Goal: Register for event/course

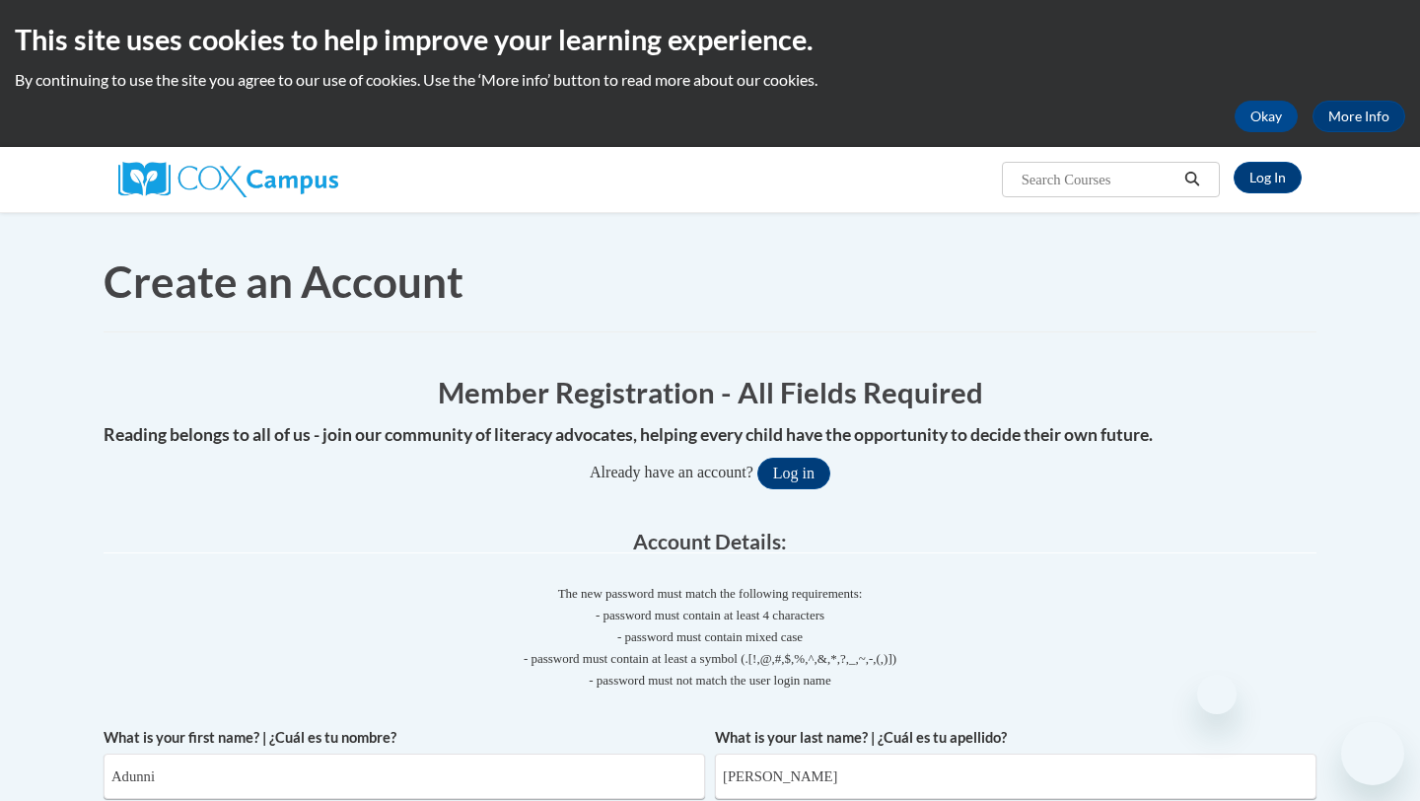
select select "5a18ea06-2b54-4451-96f2-d152daf9eac5"
select select "c8743970-7742-49d2-af9e-5c4138019e9a"
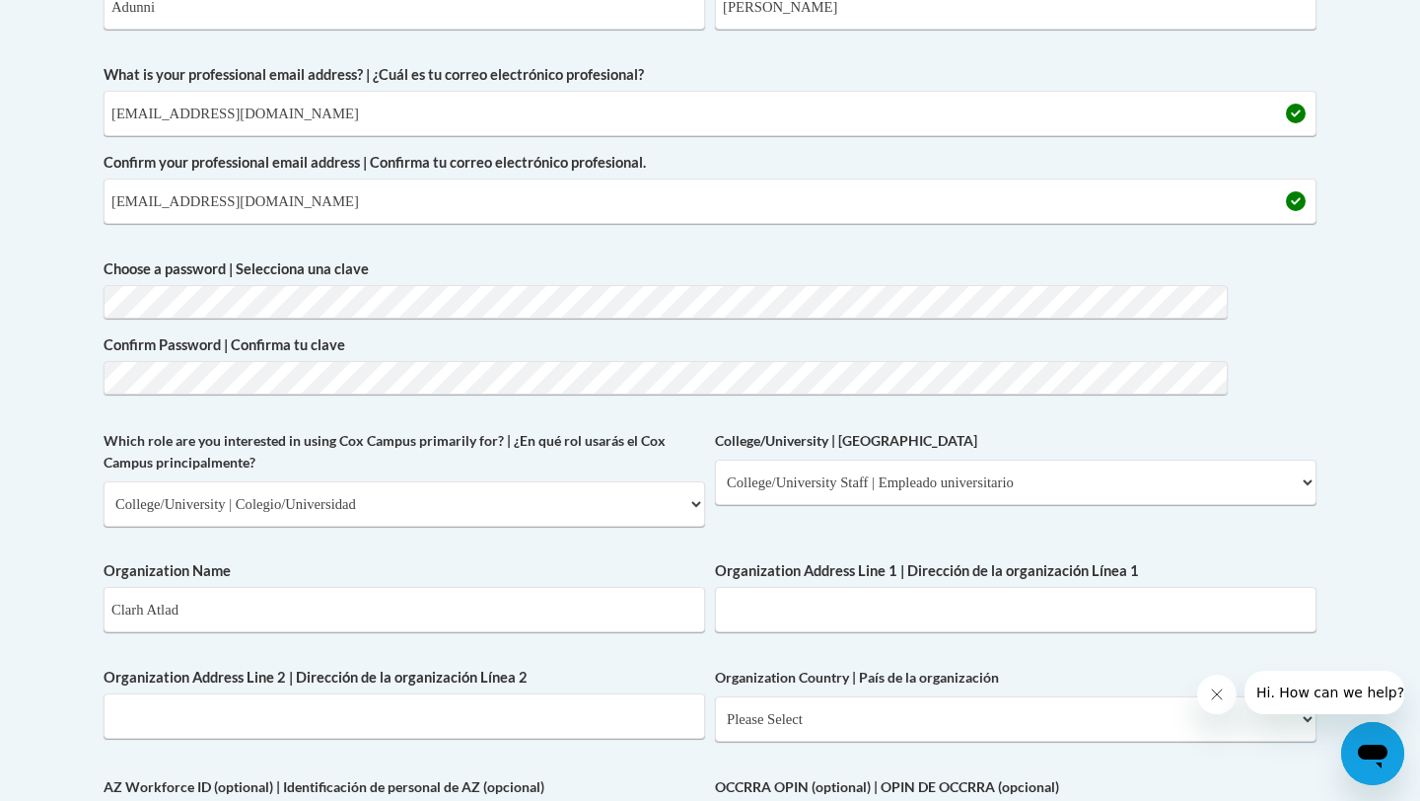
scroll to position [770, 106]
click at [310, 480] on select "Please Select College/University | Colegio/Universidad Community/Nonprofit Part…" at bounding box center [405, 502] width 602 height 45
select select "fbf2d438-af2f-41f8-98f1-81c410e29de3"
click at [1159, 459] on select "Please Select Early Learning/Daycare Teacher/Family Home Care Provider | Maestr…" at bounding box center [1016, 481] width 602 height 45
select select "8e40623d-54d0-45cd-9f92-5df65cd3f8cf"
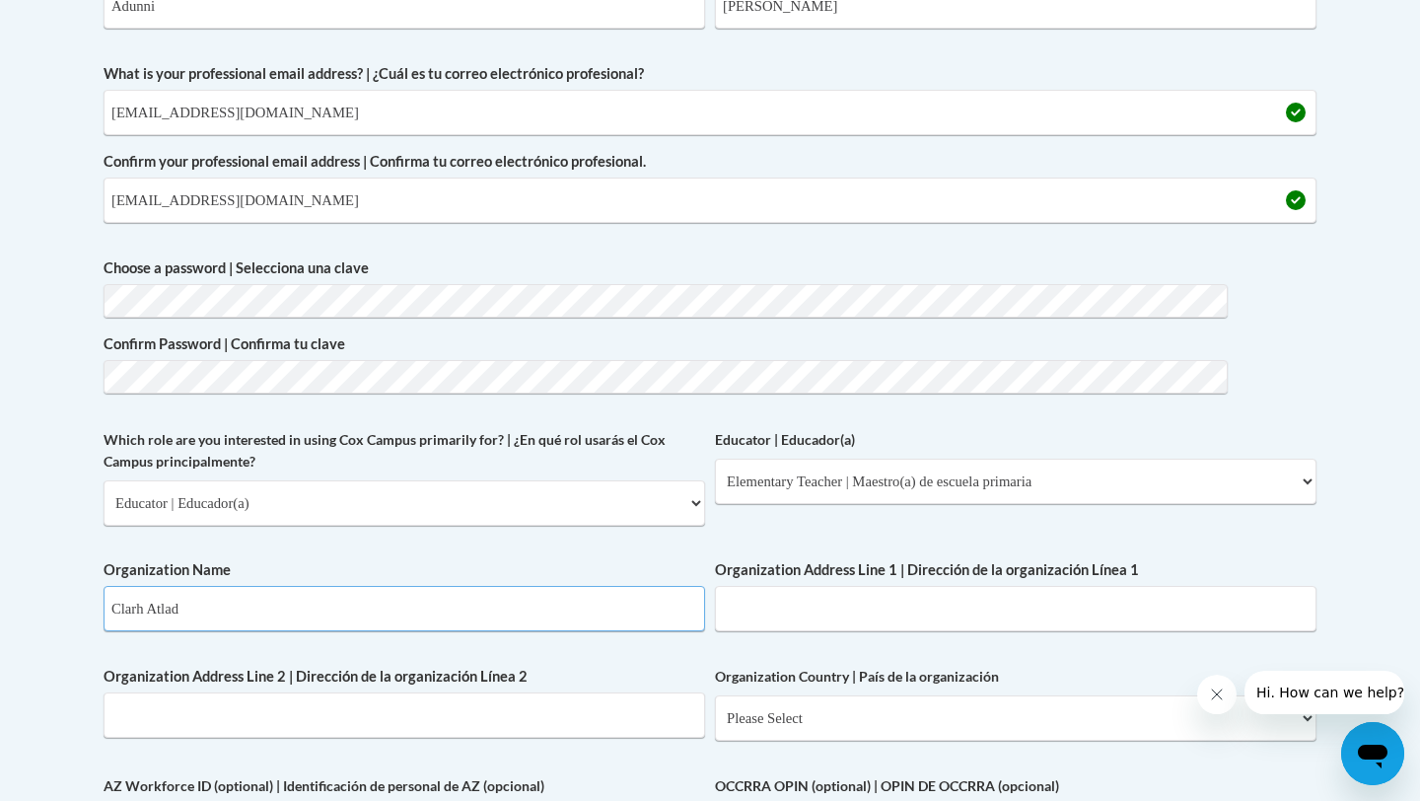
click at [181, 586] on input "Clarh Atlad" at bounding box center [405, 608] width 602 height 45
click at [128, 586] on input "Clarh Atlad" at bounding box center [405, 608] width 602 height 45
type input "C"
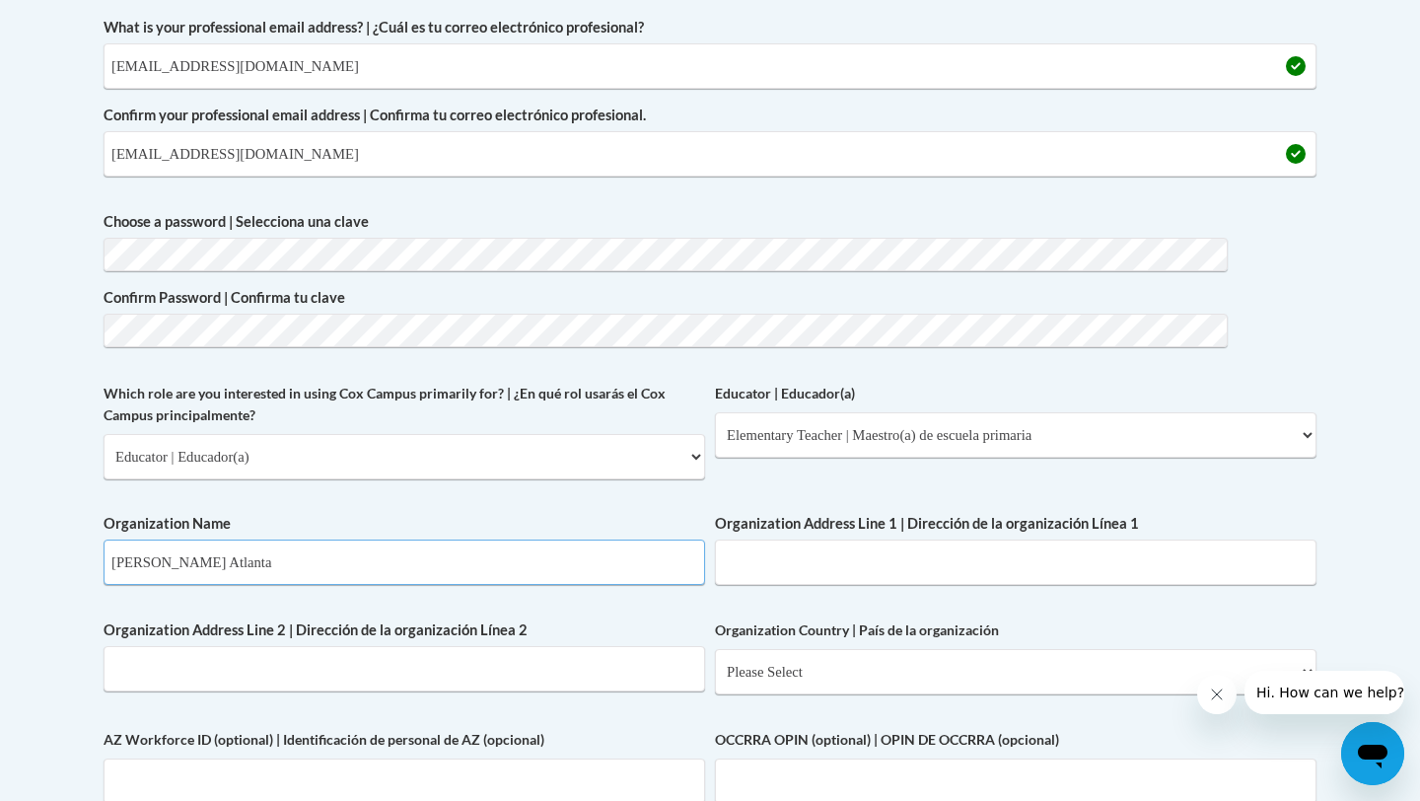
scroll to position [819, 106]
type input "Clark Atlanta"
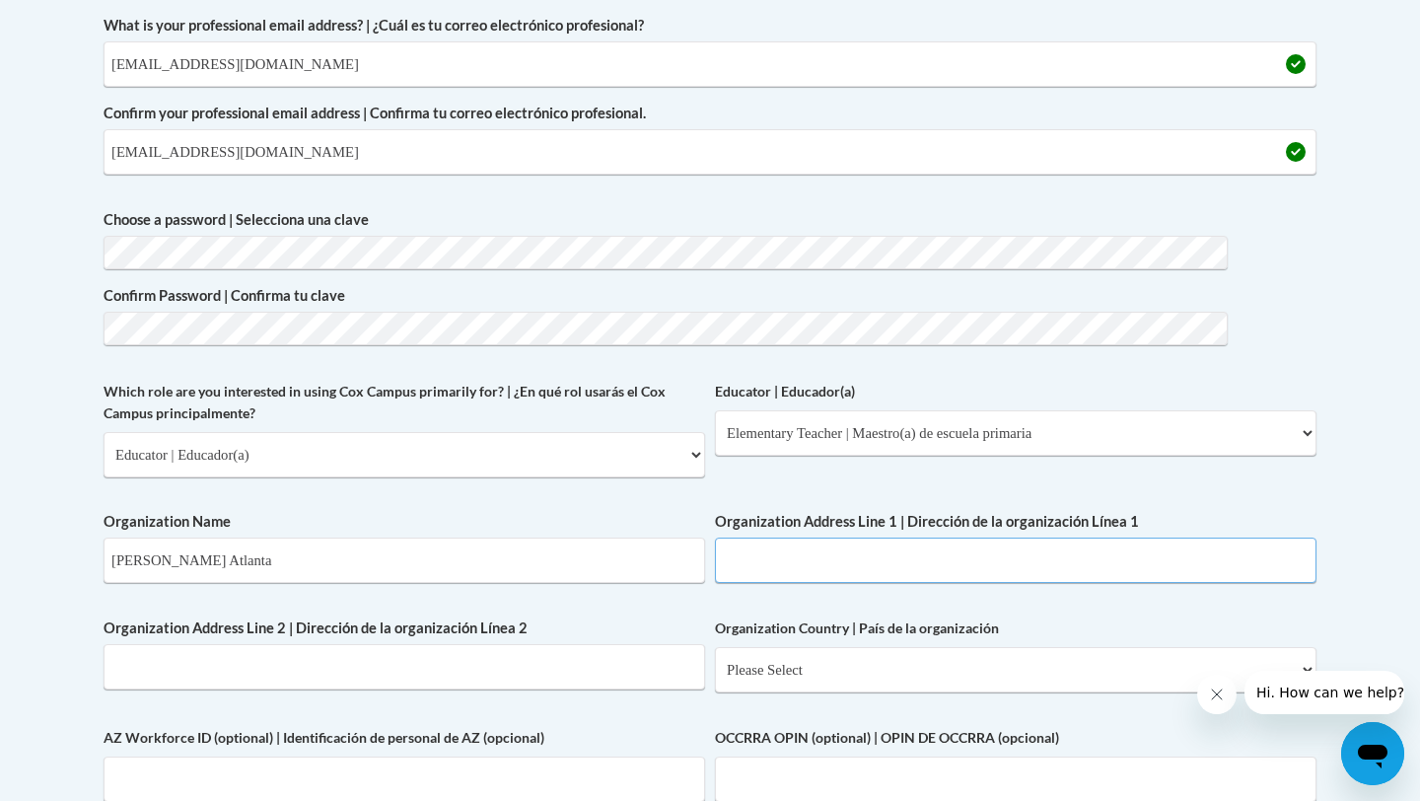
click at [715, 538] on input "Organization Address Line 1 | Dirección de la organización Línea 1" at bounding box center [1016, 560] width 602 height 45
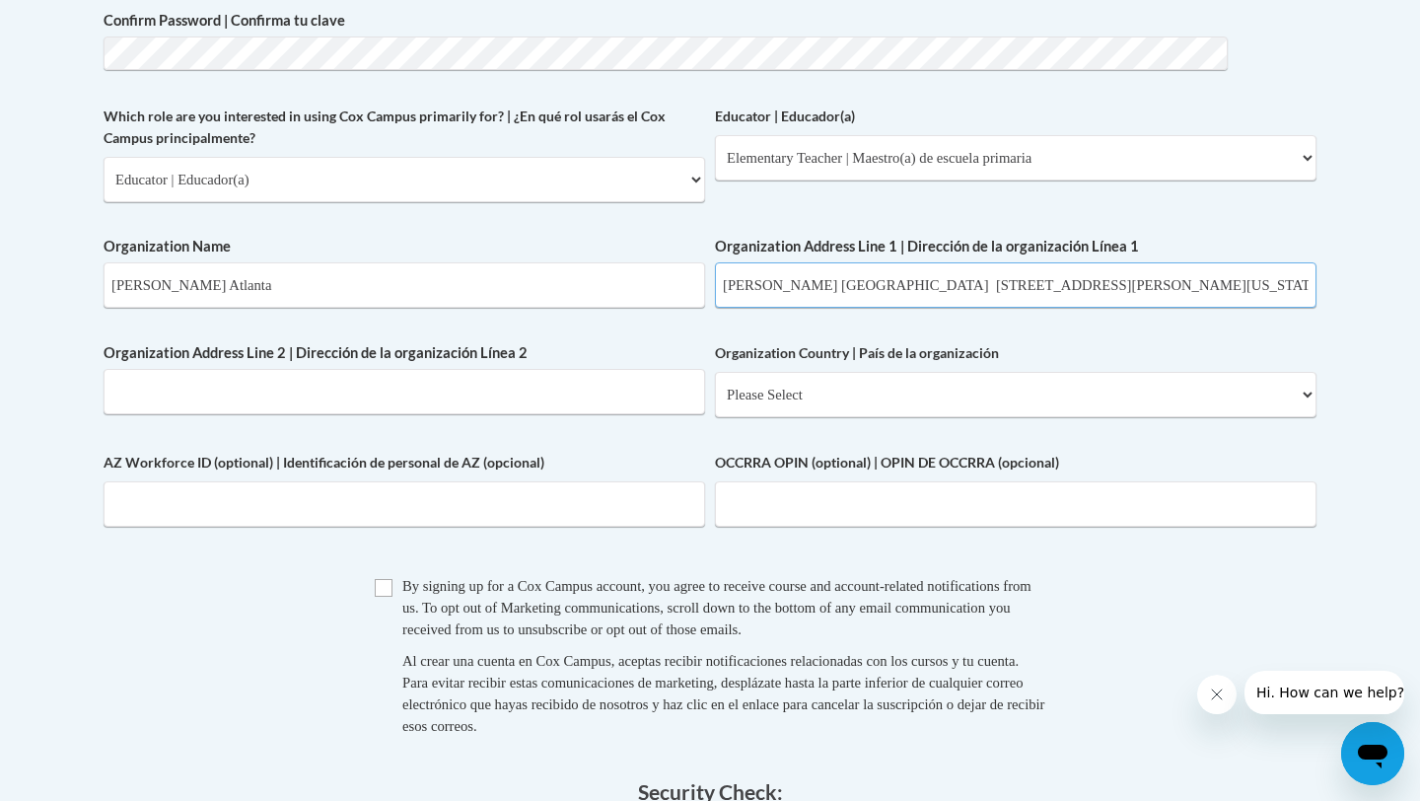
scroll to position [1154, 106]
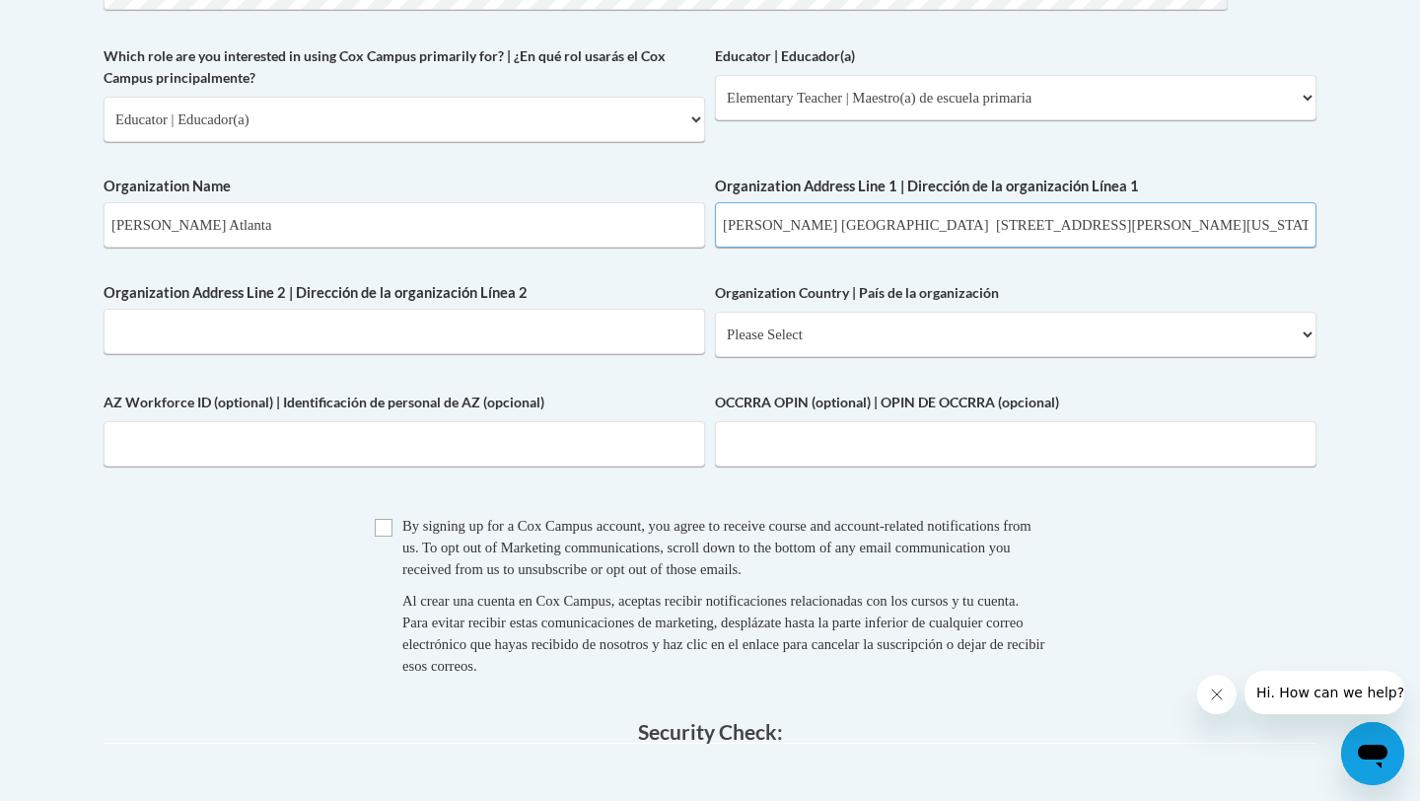
type input "Clark Atlanta University 223 James P. Brawley Dr. Sw Atlanta, Georgia 30314"
click at [715, 333] on select "Please Select United States | Estados Unidos Outside of the United States | Fue…" at bounding box center [1016, 334] width 602 height 45
select select "ad49bcad-a171-4b2e-b99c-48b446064914"
select select
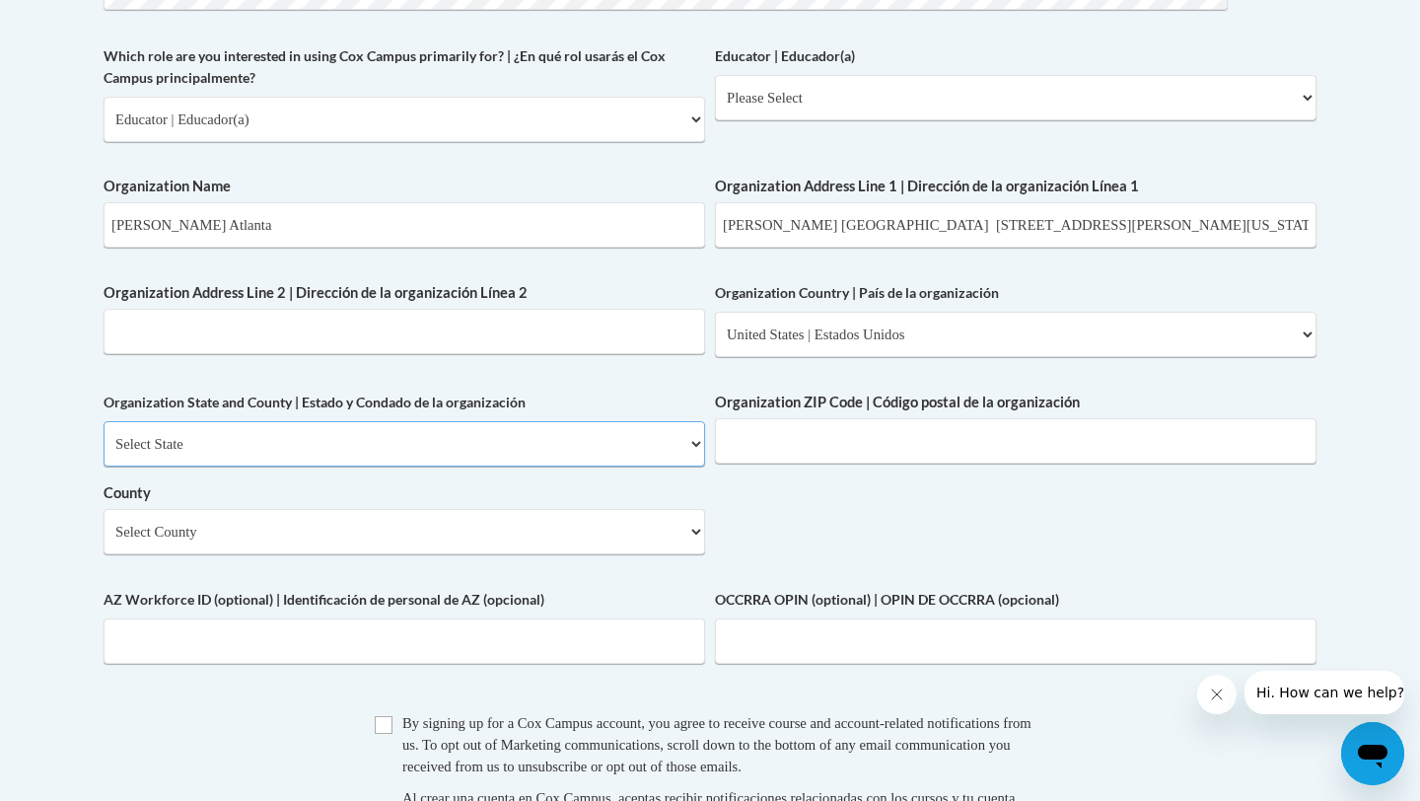
click at [174, 421] on select "Select State Alabama Alaska Arizona Arkansas California Colorado Connecticut De…" at bounding box center [405, 443] width 602 height 45
select select "Georgia"
click at [705, 509] on select "Select County Appling Atkinson Bacon Baker Baldwin Banks Barrow Bartow Ben Hill…" at bounding box center [405, 531] width 602 height 45
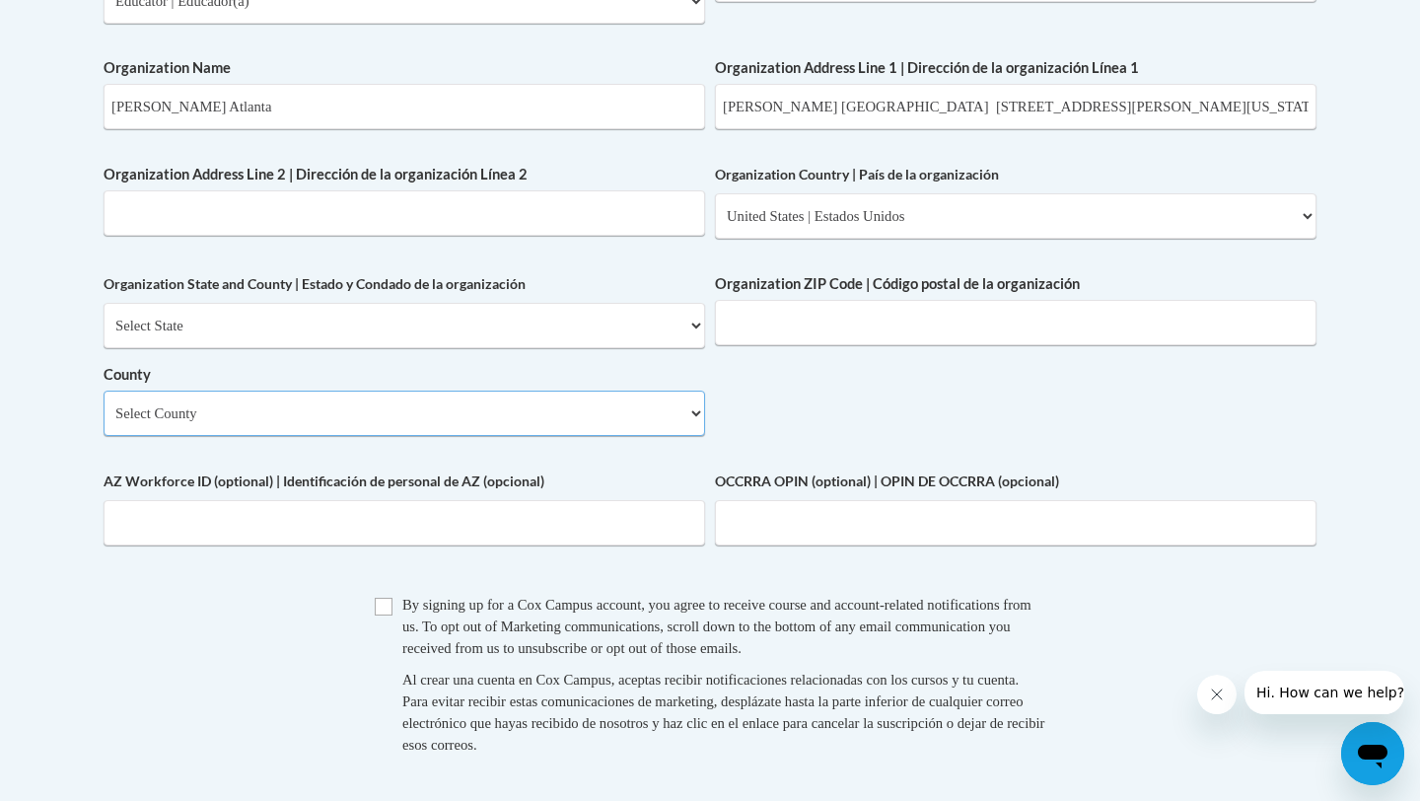
scroll to position [1281, 106]
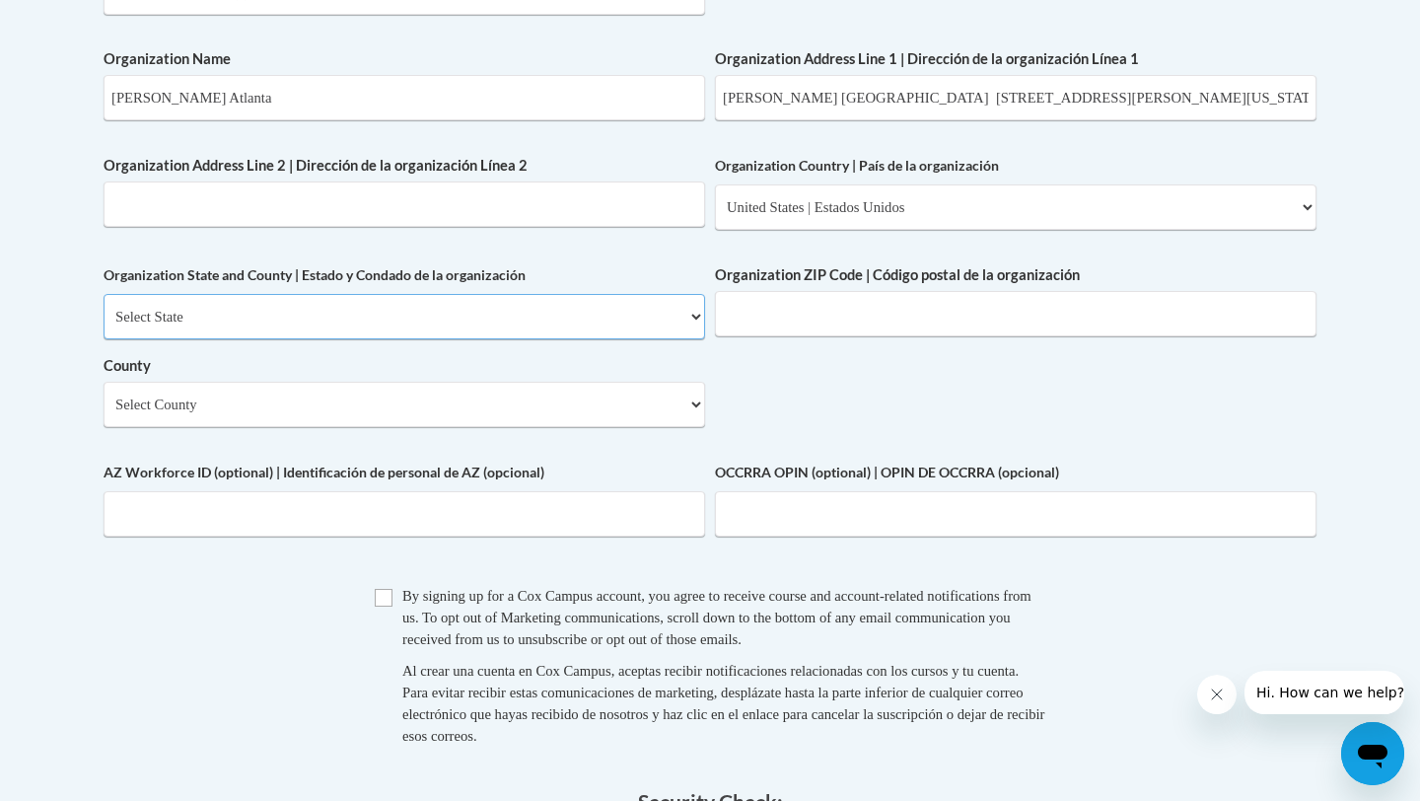
click at [705, 294] on select "Select State Alabama Alaska Arizona Arkansas California Colorado Connecticut De…" at bounding box center [405, 316] width 602 height 45
click at [705, 382] on select "Select County Appling Atkinson Bacon Baker Baldwin Banks Barrow Bartow Ben Hill…" at bounding box center [405, 404] width 602 height 45
click at [715, 336] on input "Organization ZIP Code | Código postal de la organización" at bounding box center [1016, 313] width 602 height 45
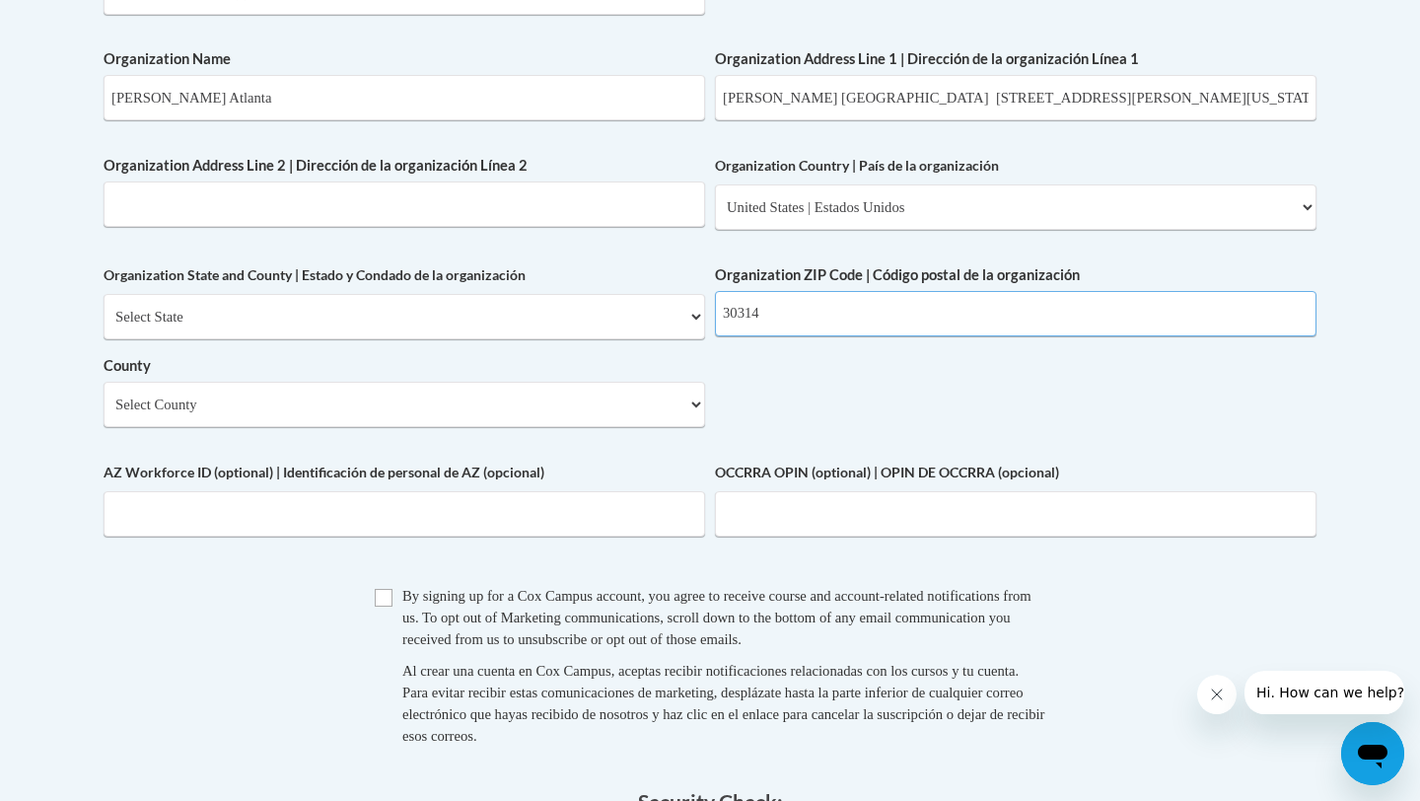
type input "30314"
click at [375, 603] on input "Checkbox" at bounding box center [384, 598] width 18 height 18
checkbox input "true"
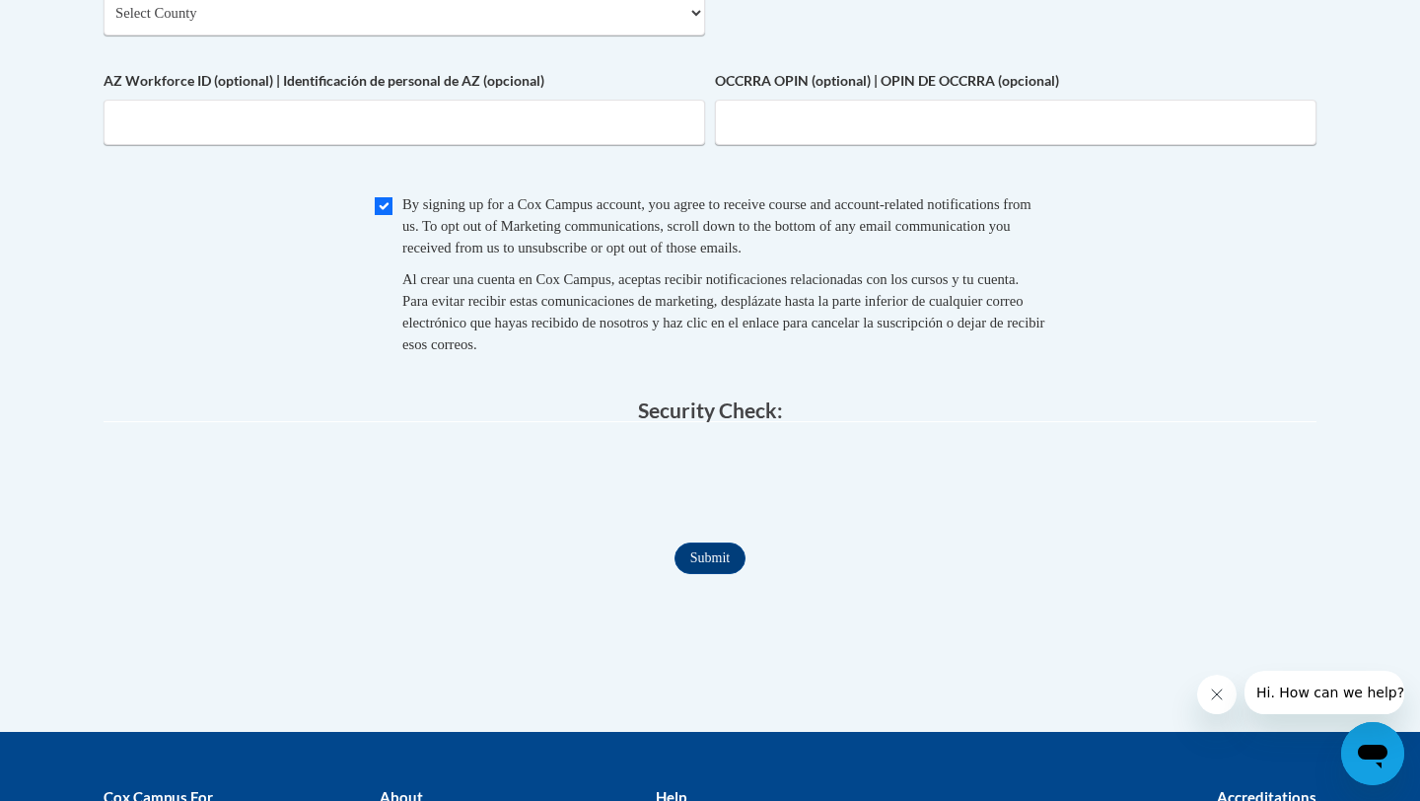
scroll to position [1687, 106]
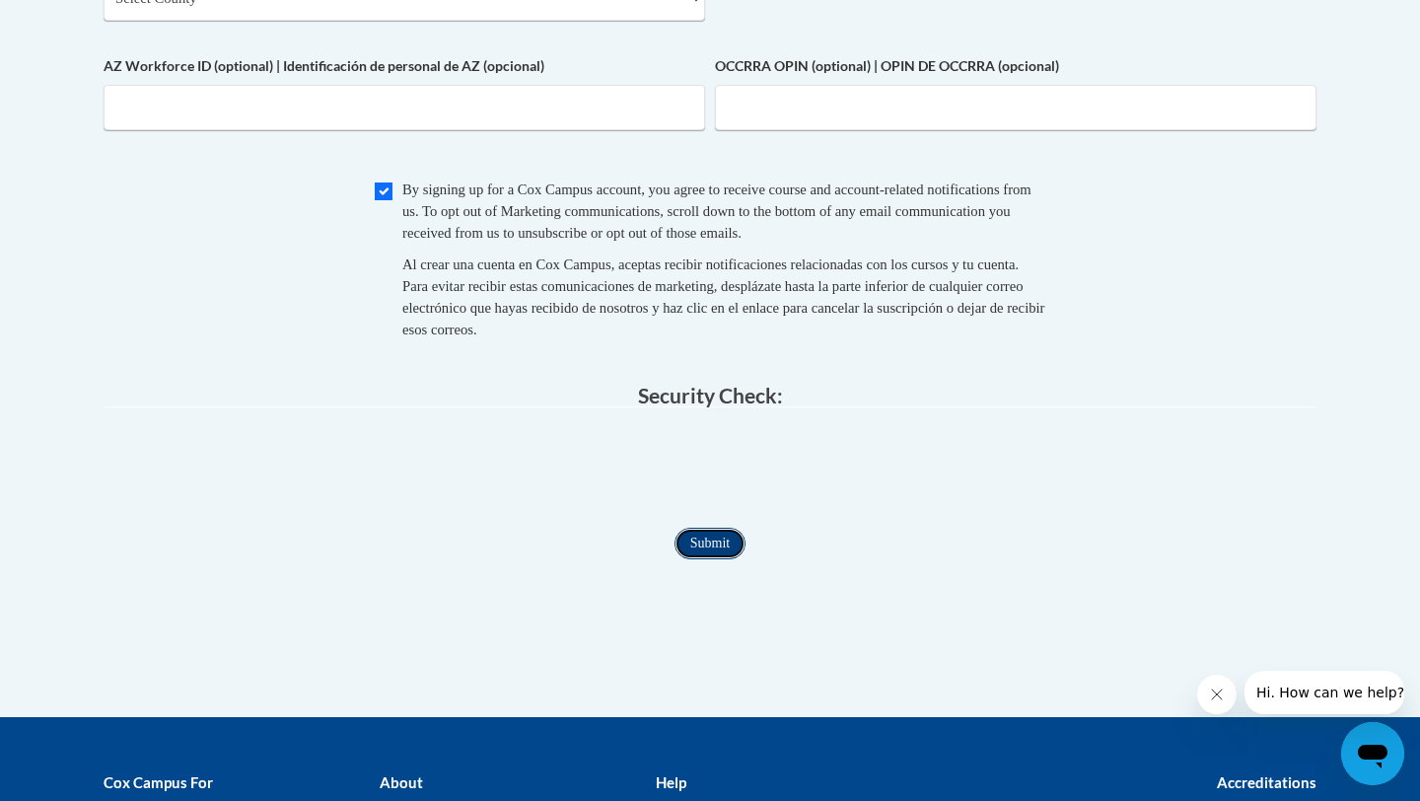
click at [675, 528] on input "Submit" at bounding box center [710, 544] width 71 height 32
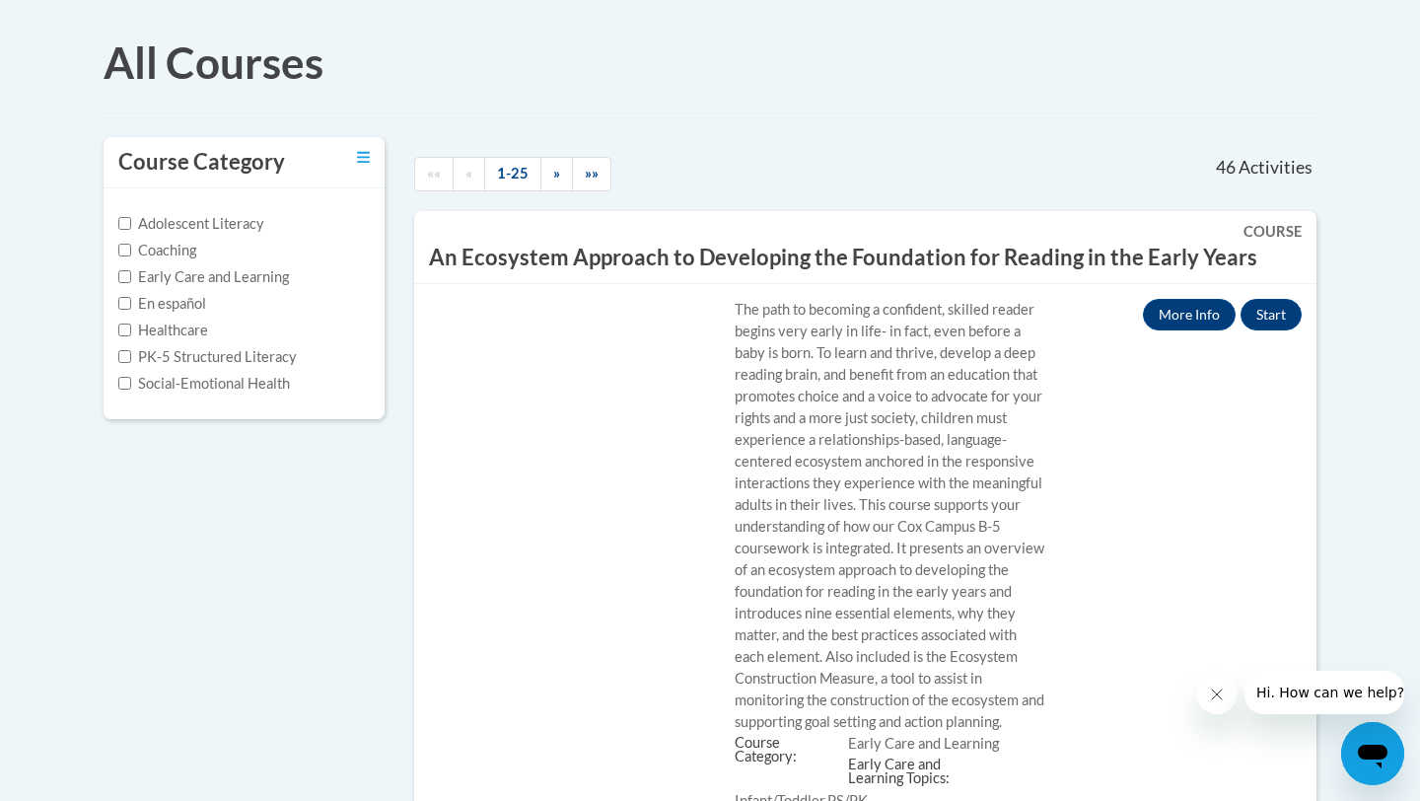
scroll to position [0, 1]
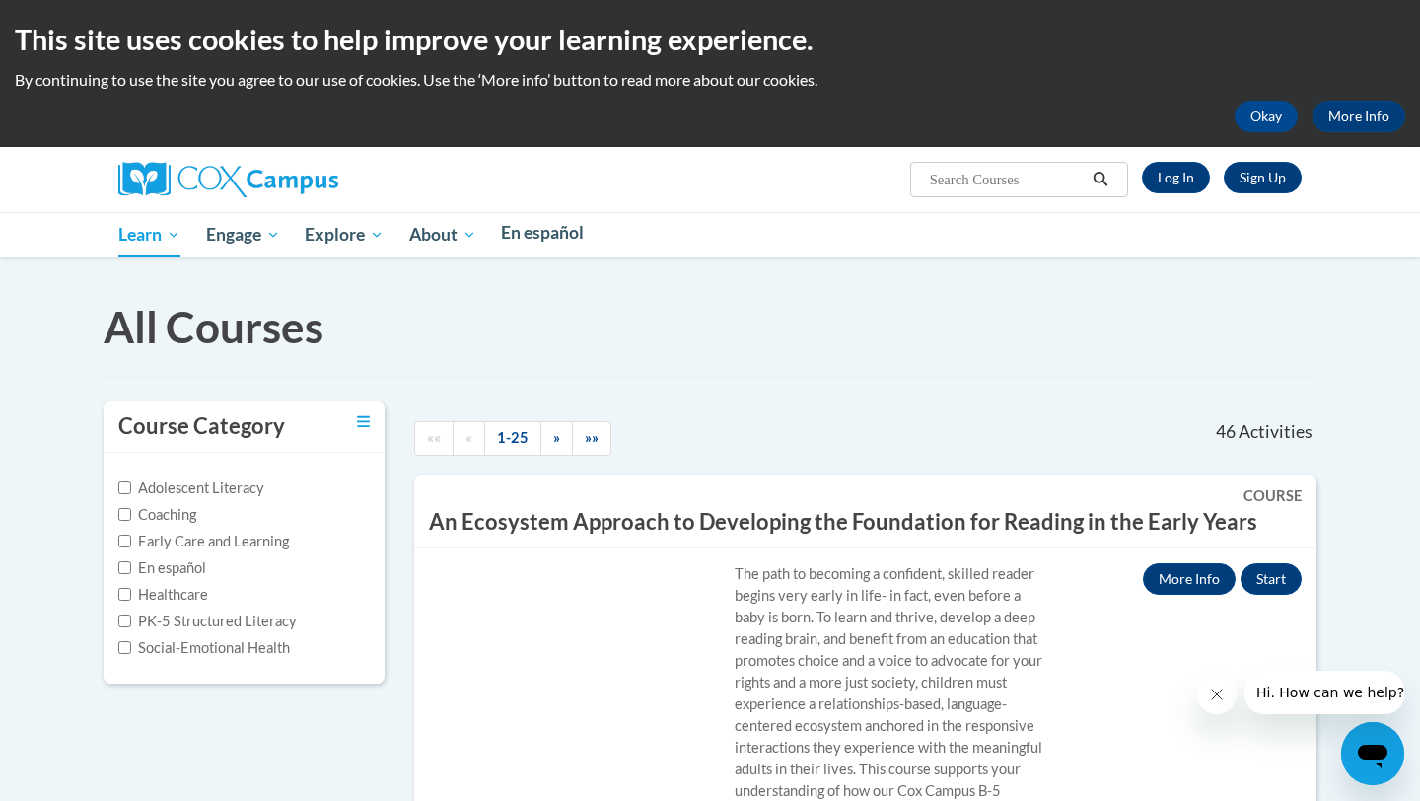
click at [200, 552] on label "Early Care and Learning" at bounding box center [203, 542] width 171 height 22
click at [131, 547] on input "Early Care and Learning" at bounding box center [124, 541] width 13 height 13
checkbox input "true"
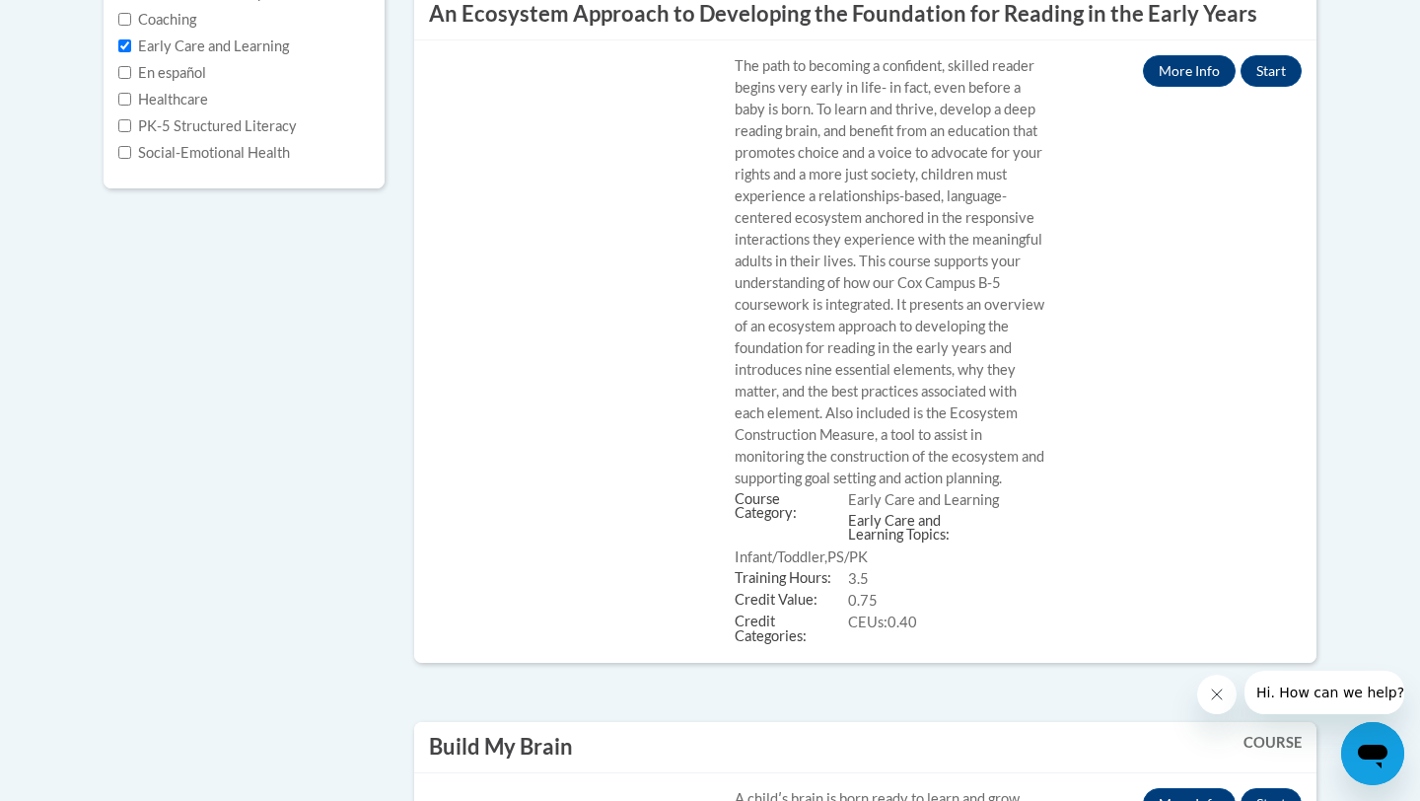
scroll to position [419, 1]
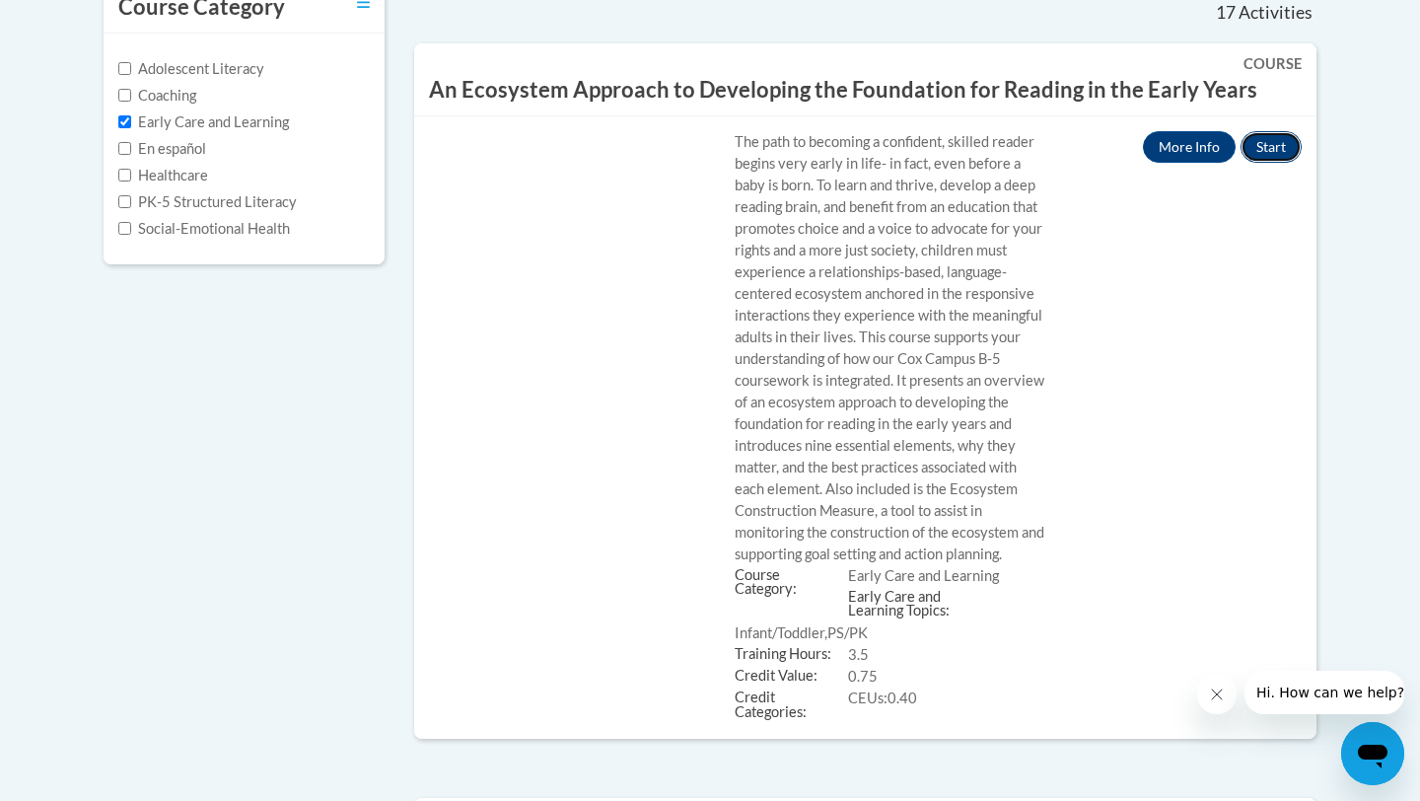
click at [1241, 163] on button "Start" at bounding box center [1271, 147] width 61 height 32
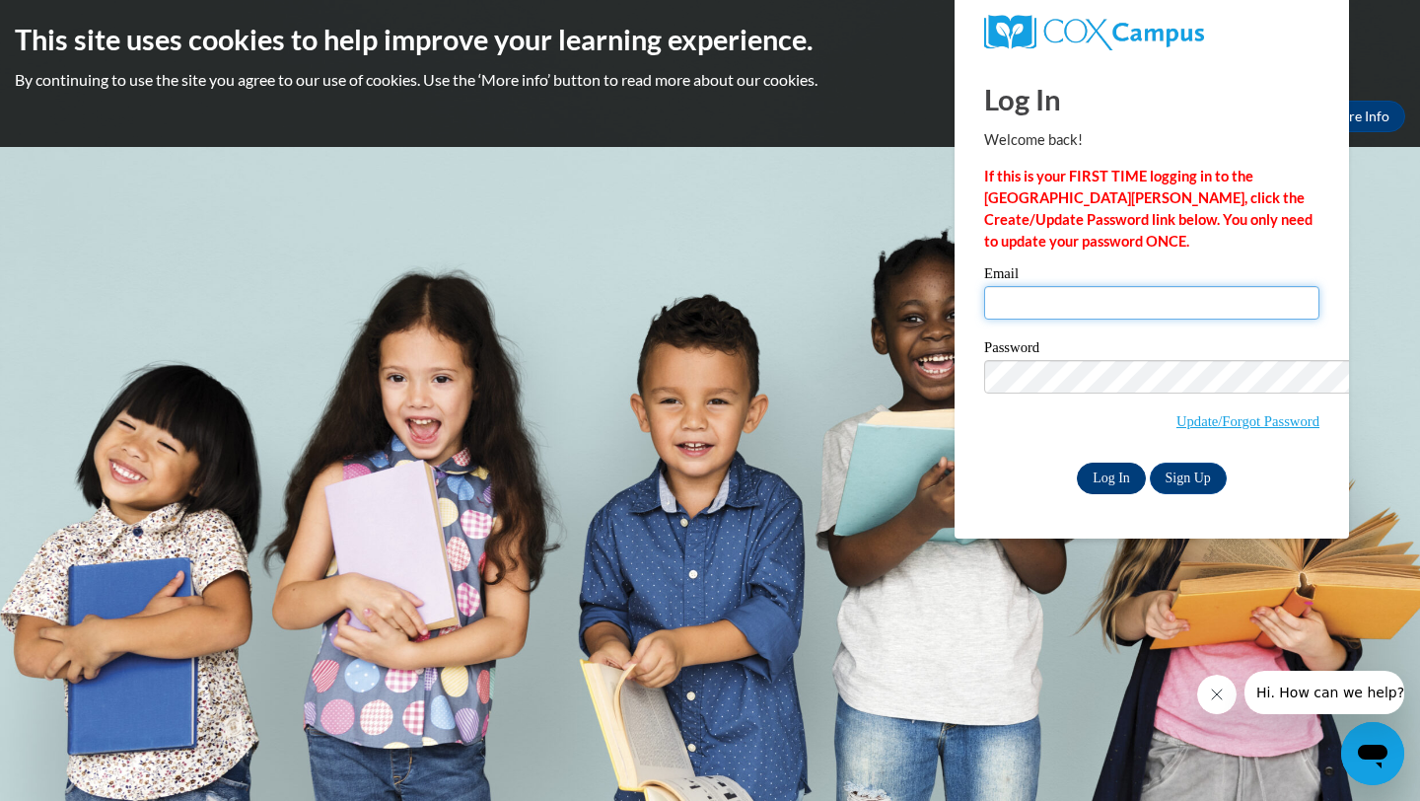
type input "teacherbascom25@gmail.com"
click at [1077, 463] on input "Log In" at bounding box center [1111, 479] width 69 height 32
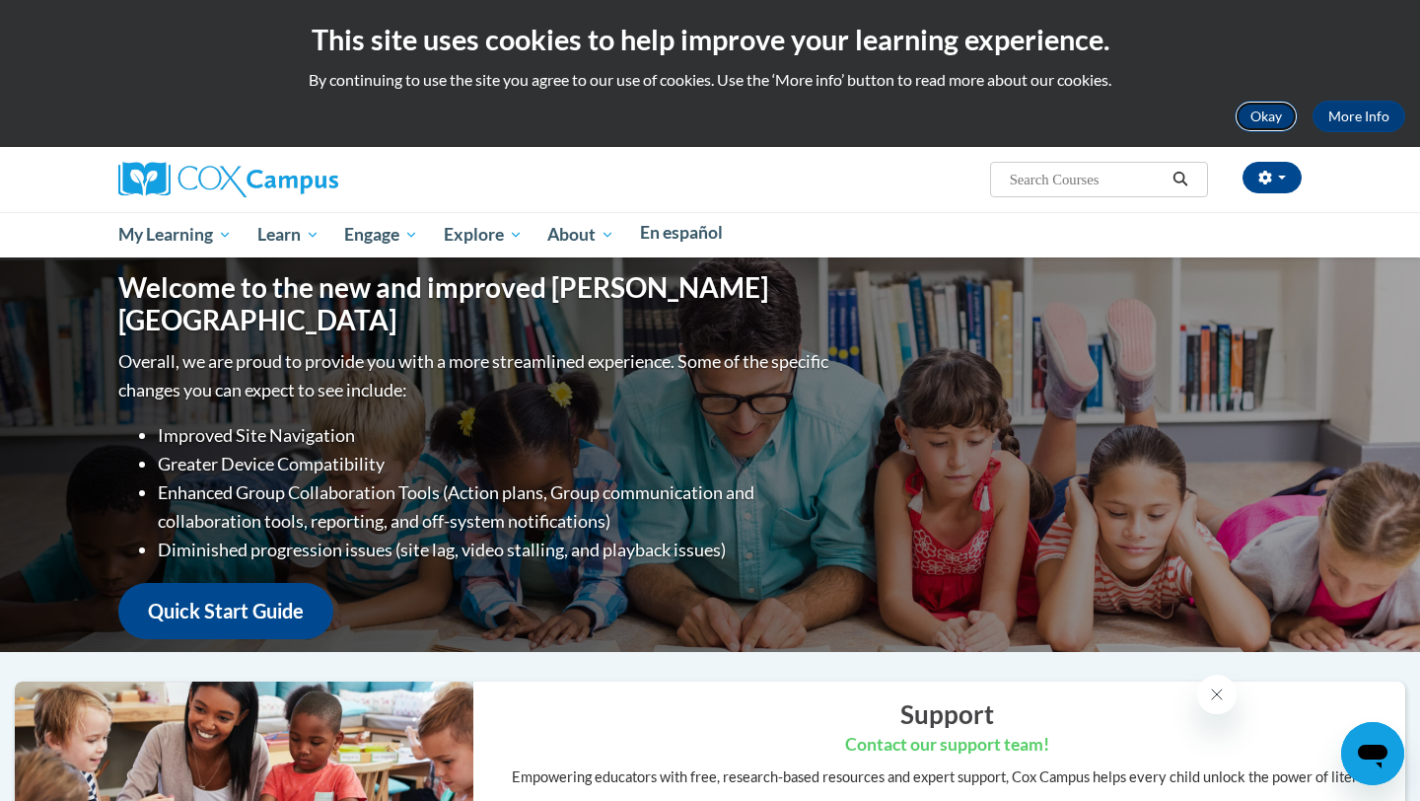
click at [1235, 104] on button "Okay" at bounding box center [1266, 117] width 63 height 32
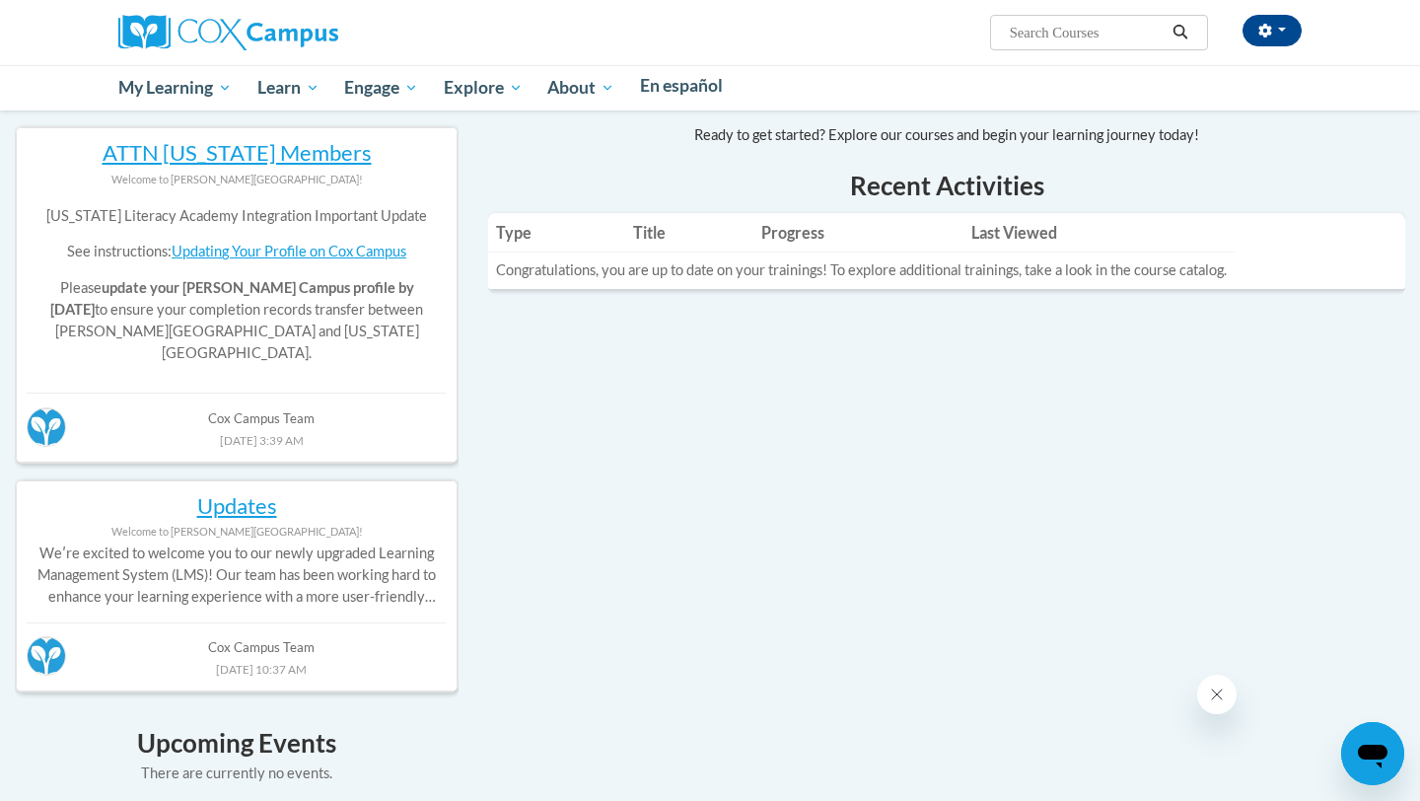
scroll to position [855, 0]
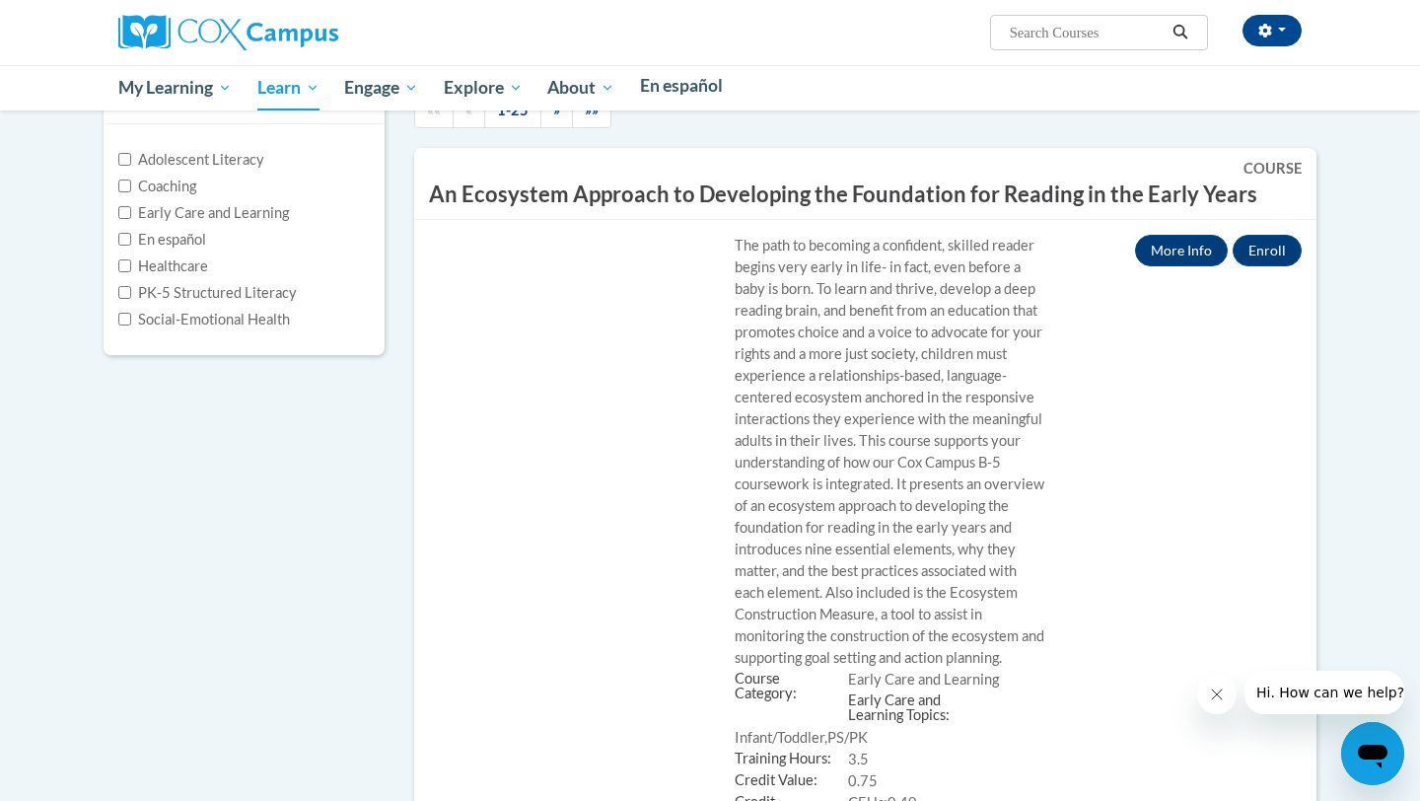
scroll to position [185, 3]
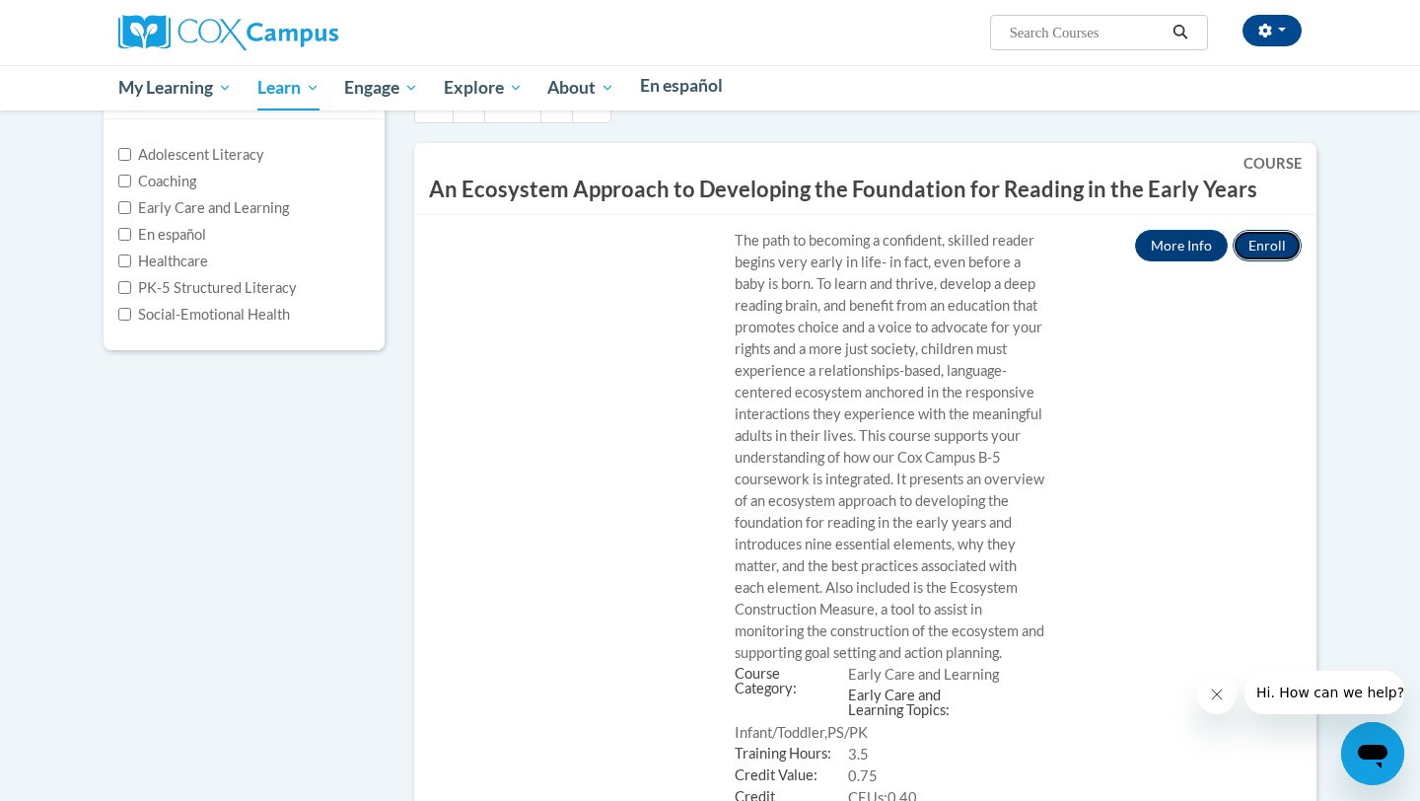
click at [1233, 261] on button "Enroll" at bounding box center [1267, 246] width 69 height 32
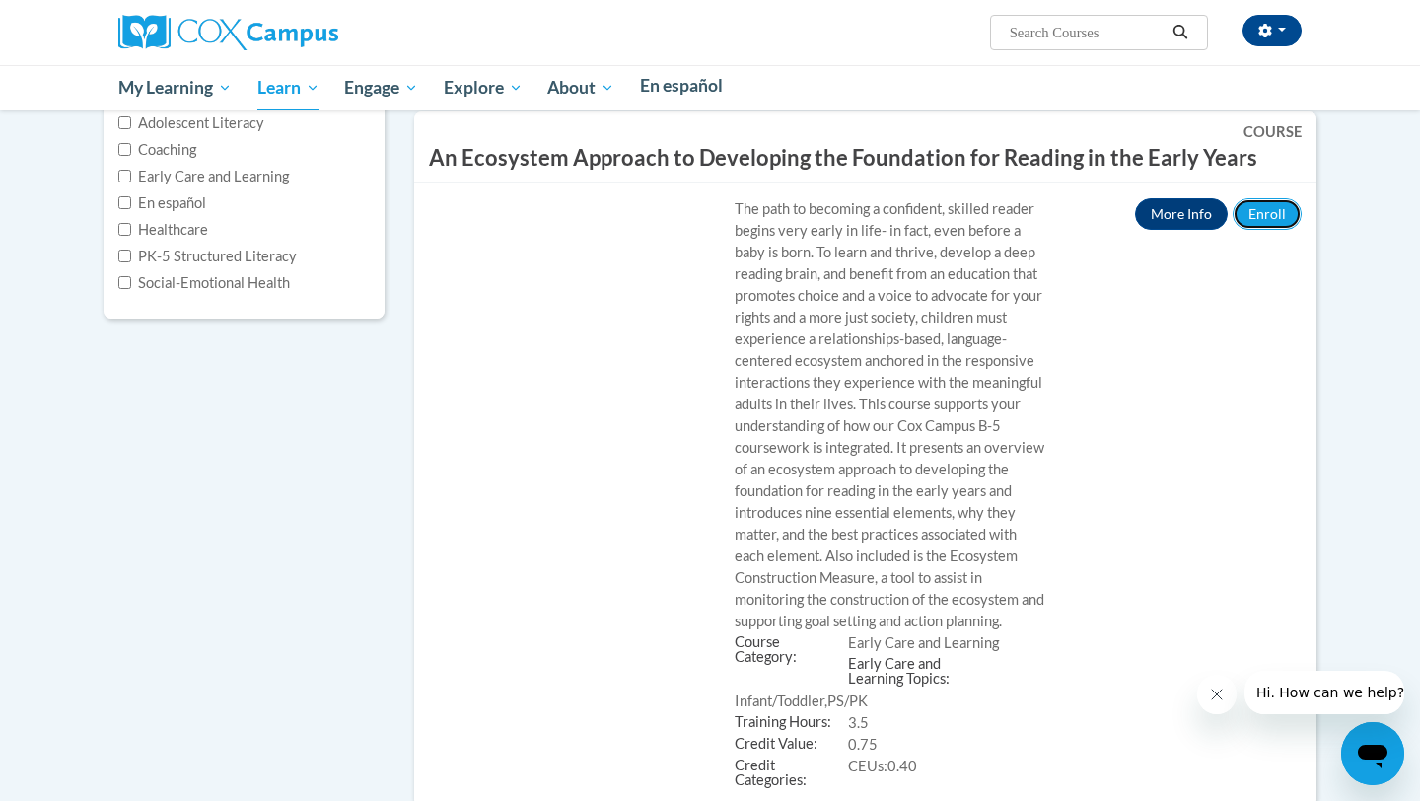
scroll to position [275, 3]
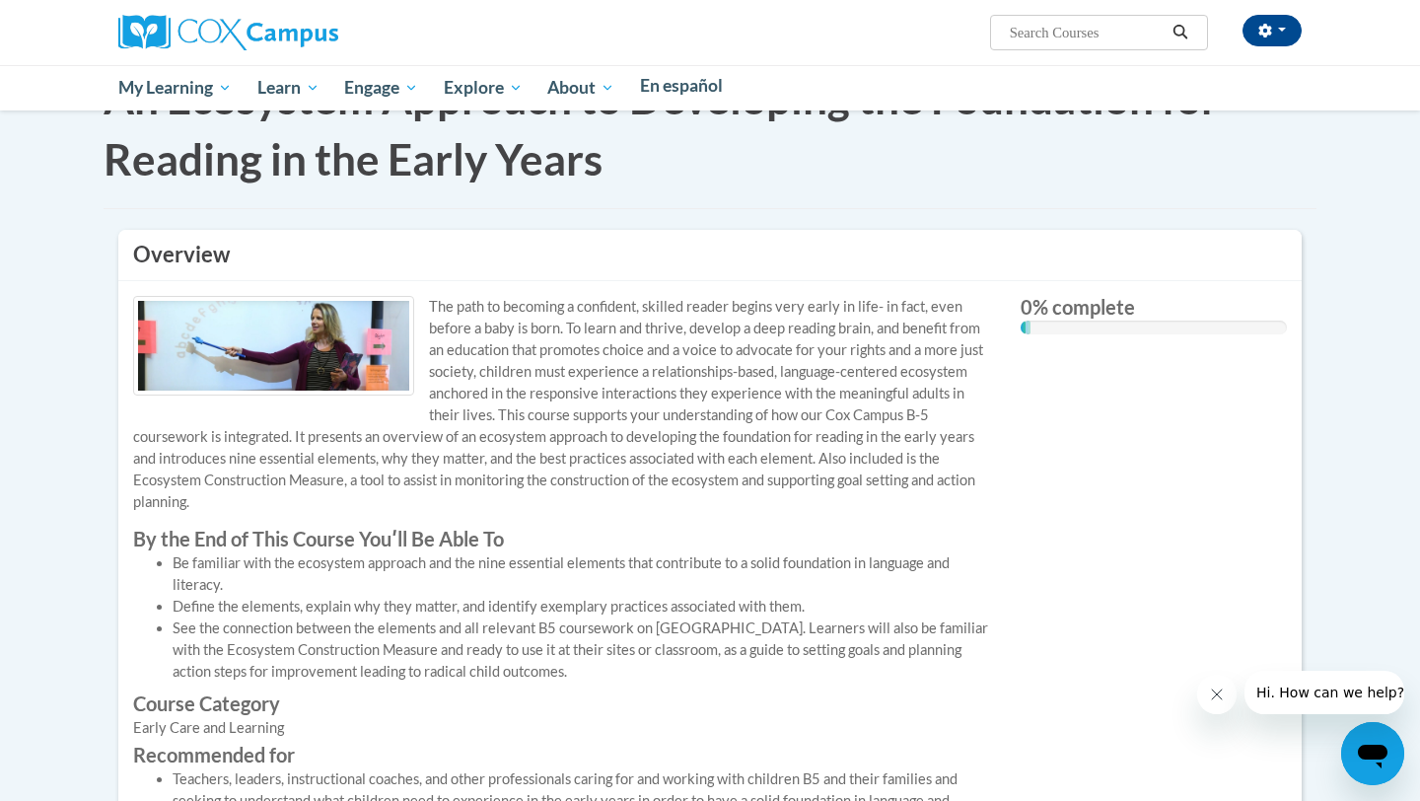
scroll to position [81, 0]
